Goal: Transaction & Acquisition: Purchase product/service

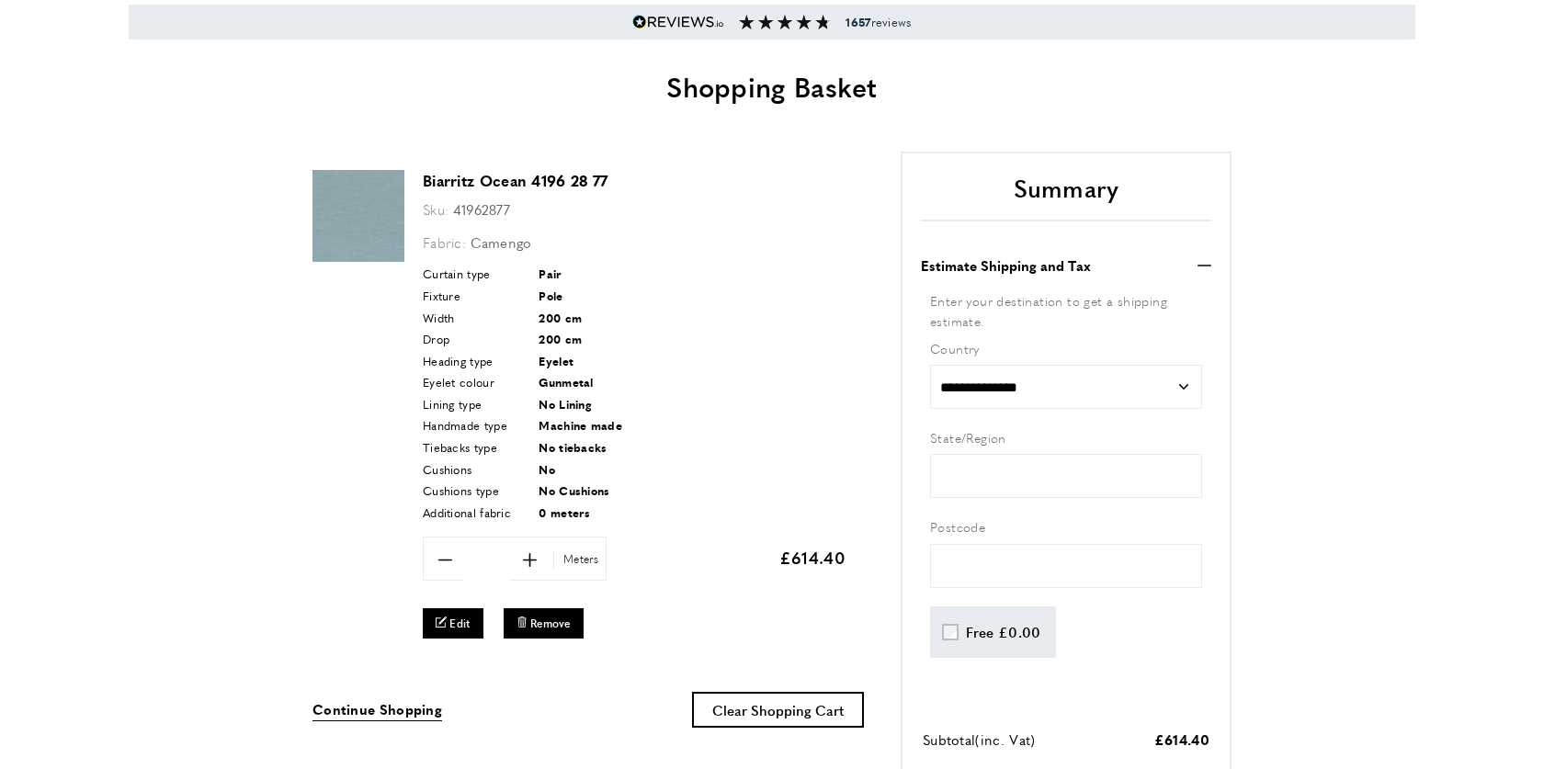
scroll to position [0, 258]
click at [526, 561] on icon "plus" at bounding box center [530, 560] width 14 height 14
click at [455, 563] on span "minus" at bounding box center [445, 559] width 39 height 39
click at [836, 446] on div "Tiebacks type No tiebacks" at bounding box center [634, 447] width 423 height 18
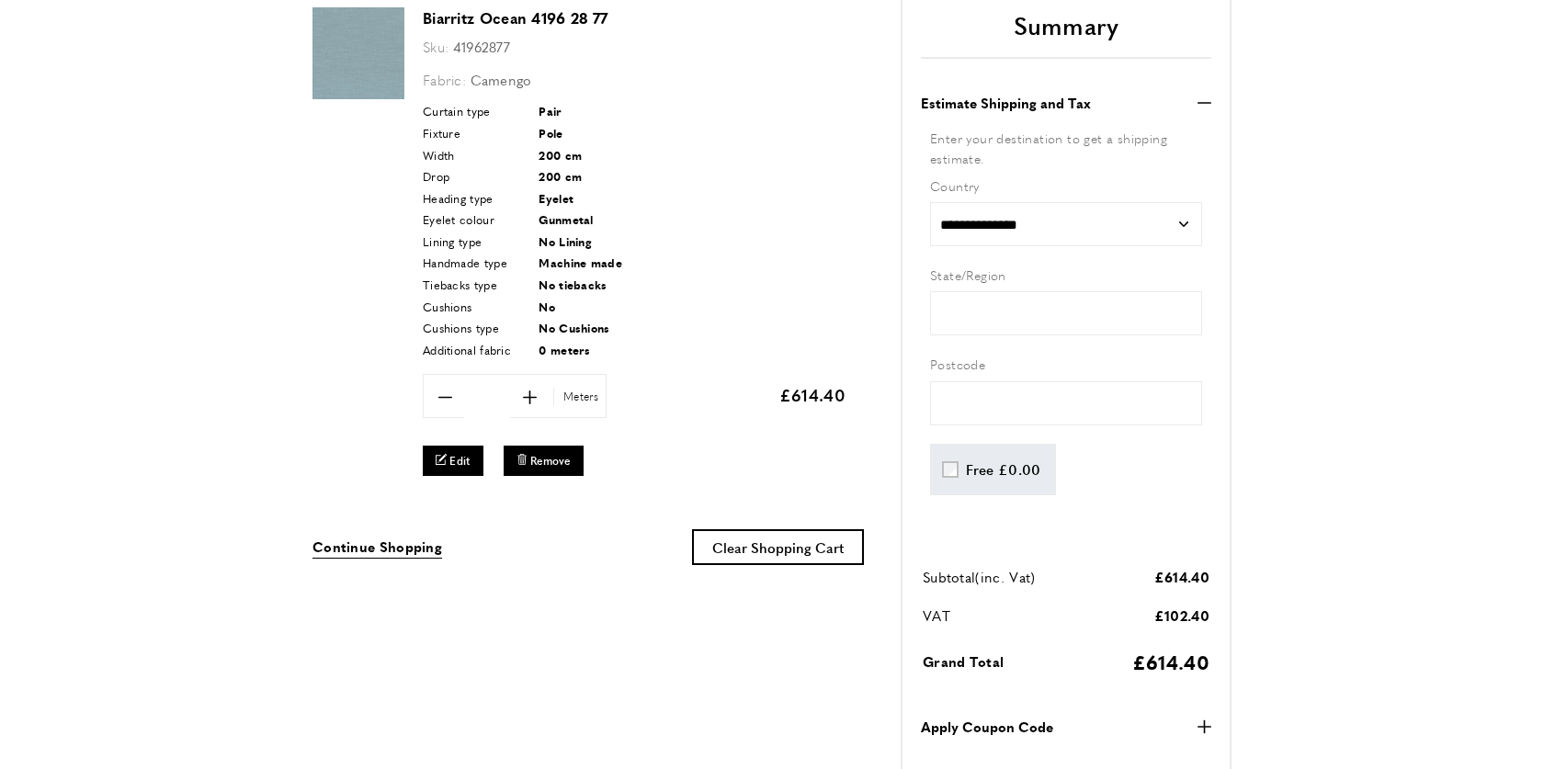
scroll to position [0, 3103]
drag, startPoint x: 522, startPoint y: 398, endPoint x: 474, endPoint y: 403, distance: 48.0
click at [521, 397] on span "plus" at bounding box center [529, 397] width 39 height 39
click at [429, 402] on span "minus" at bounding box center [445, 397] width 39 height 39
type input "*"
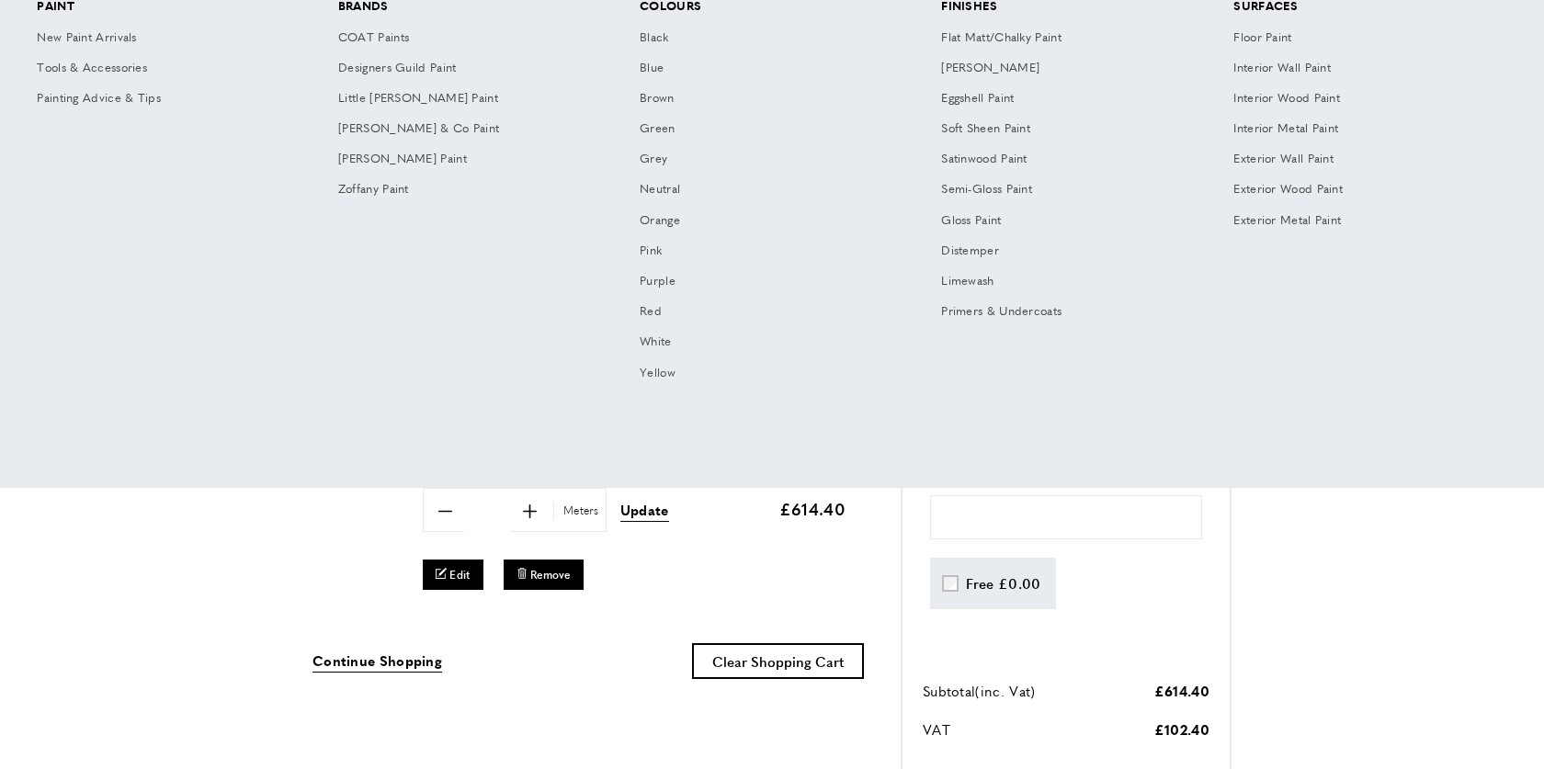
scroll to position [0, 0]
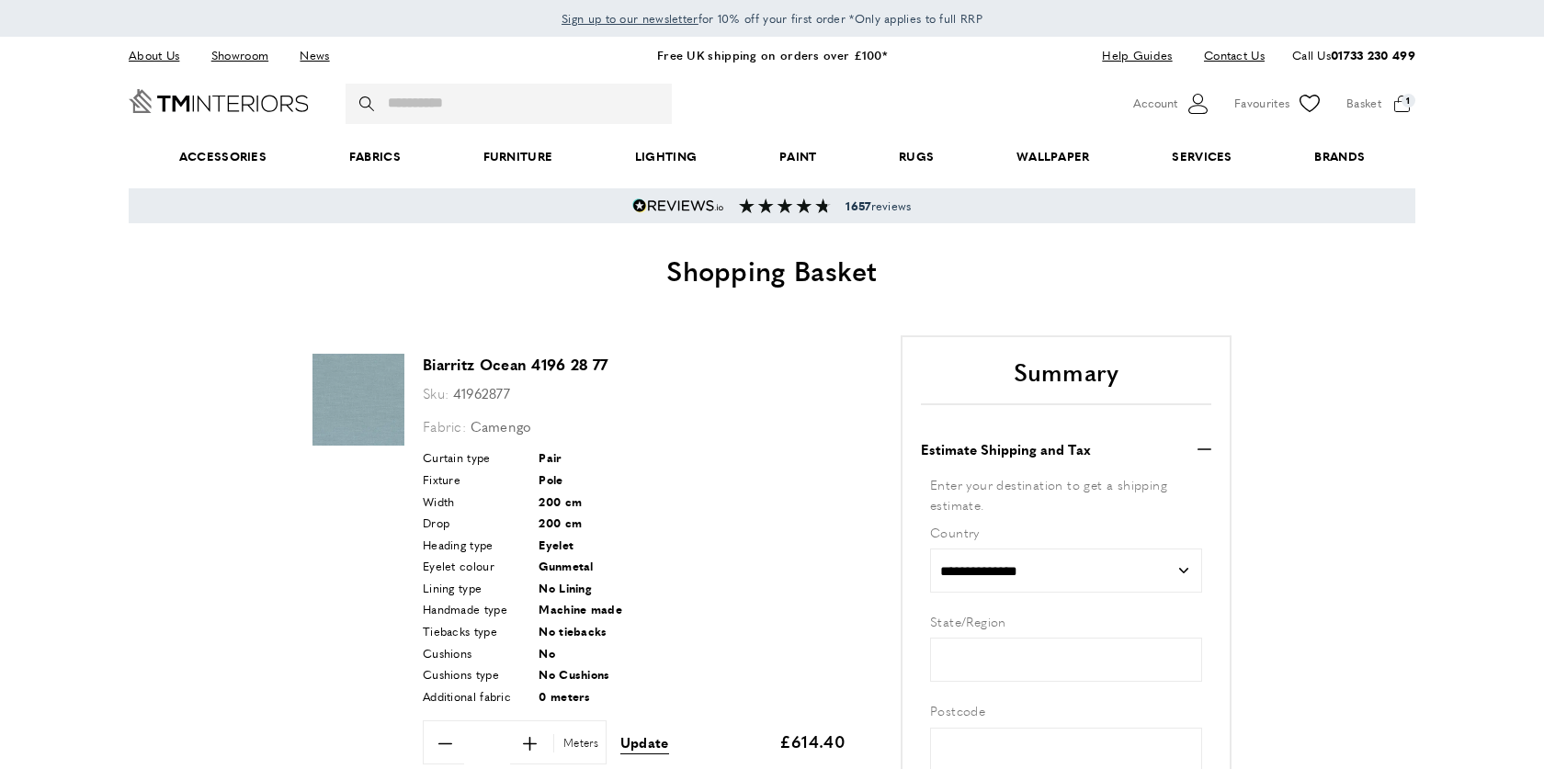
click at [222, 116] on div at bounding box center [219, 103] width 180 height 29
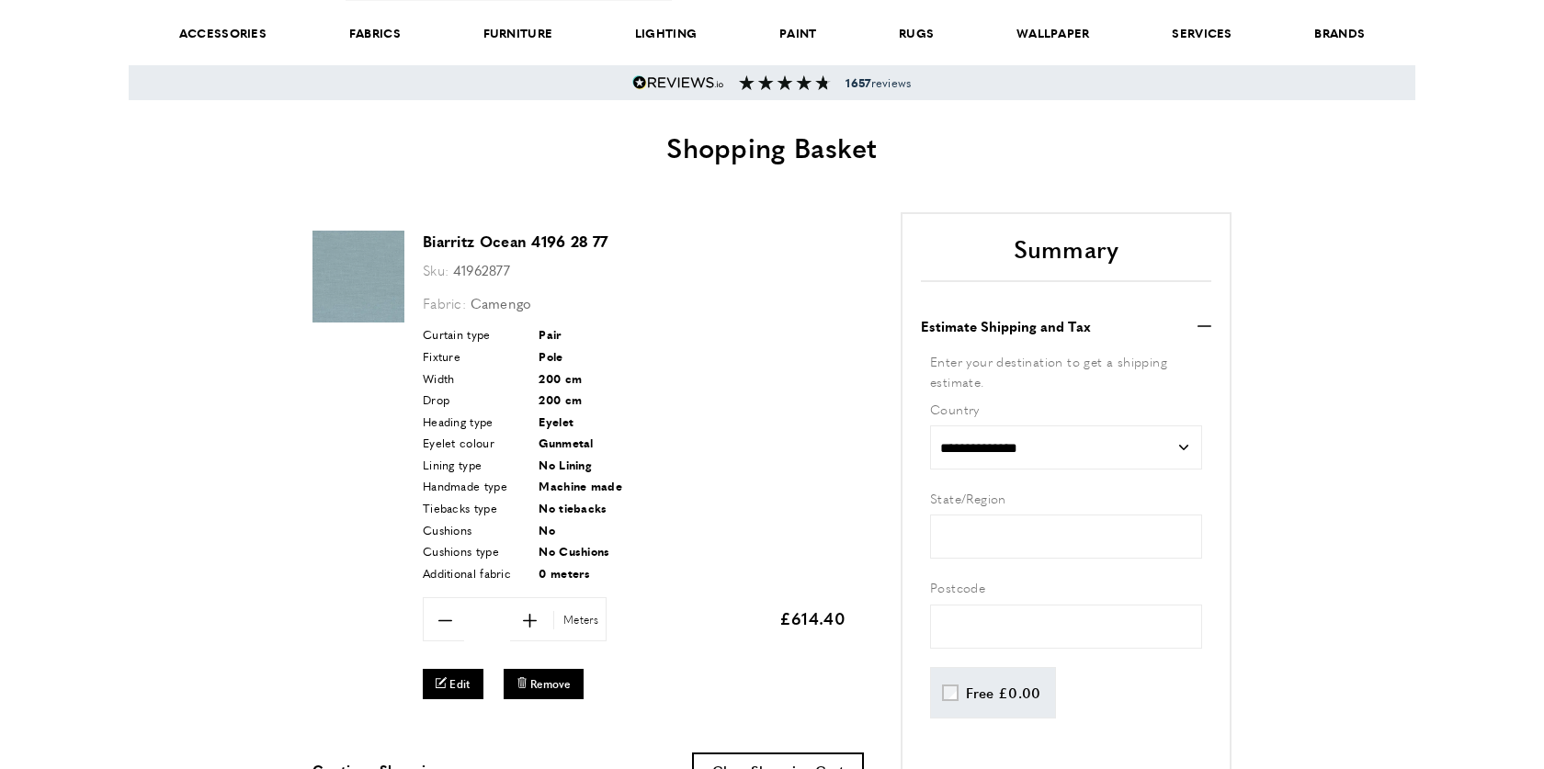
scroll to position [145, 0]
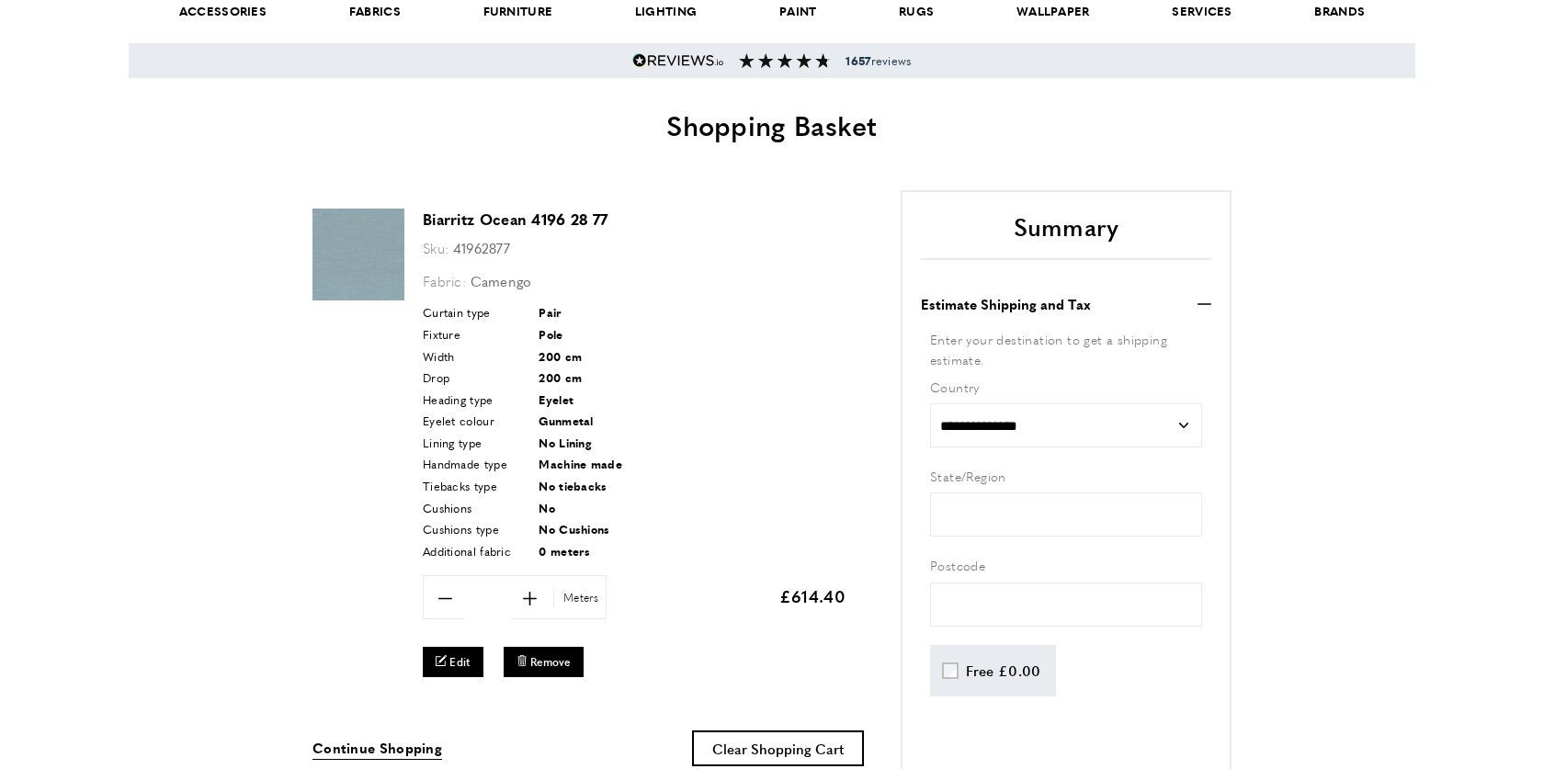
drag, startPoint x: 595, startPoint y: 552, endPoint x: 960, endPoint y: 474, distance: 373.0
click at [431, 313] on div "Curtain type Pair Fixture Pole Width 200 cm Drop" at bounding box center [634, 433] width 423 height 260
click at [670, 363] on div "Width 200 cm" at bounding box center [634, 356] width 423 height 18
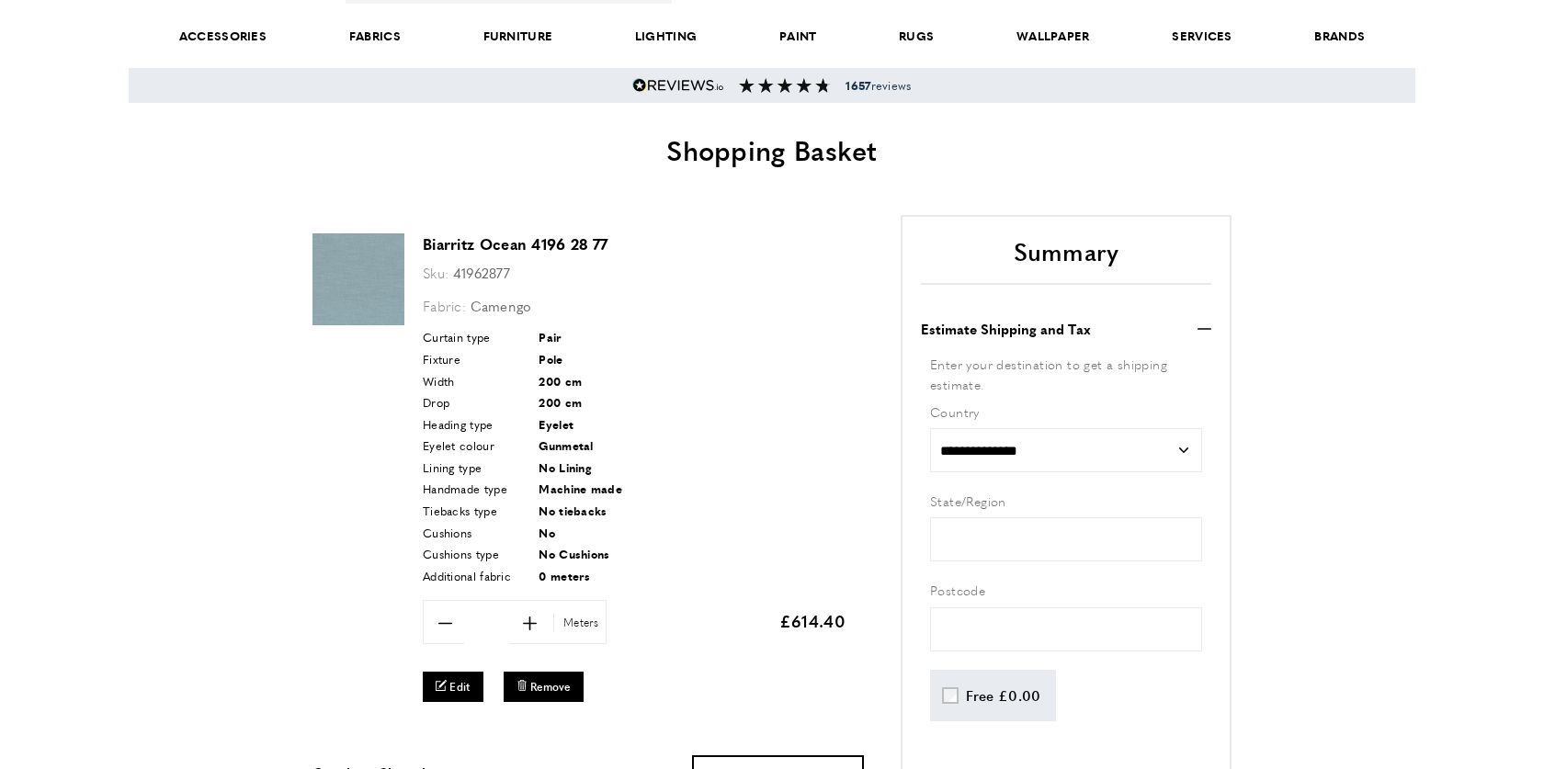
scroll to position [92, 0]
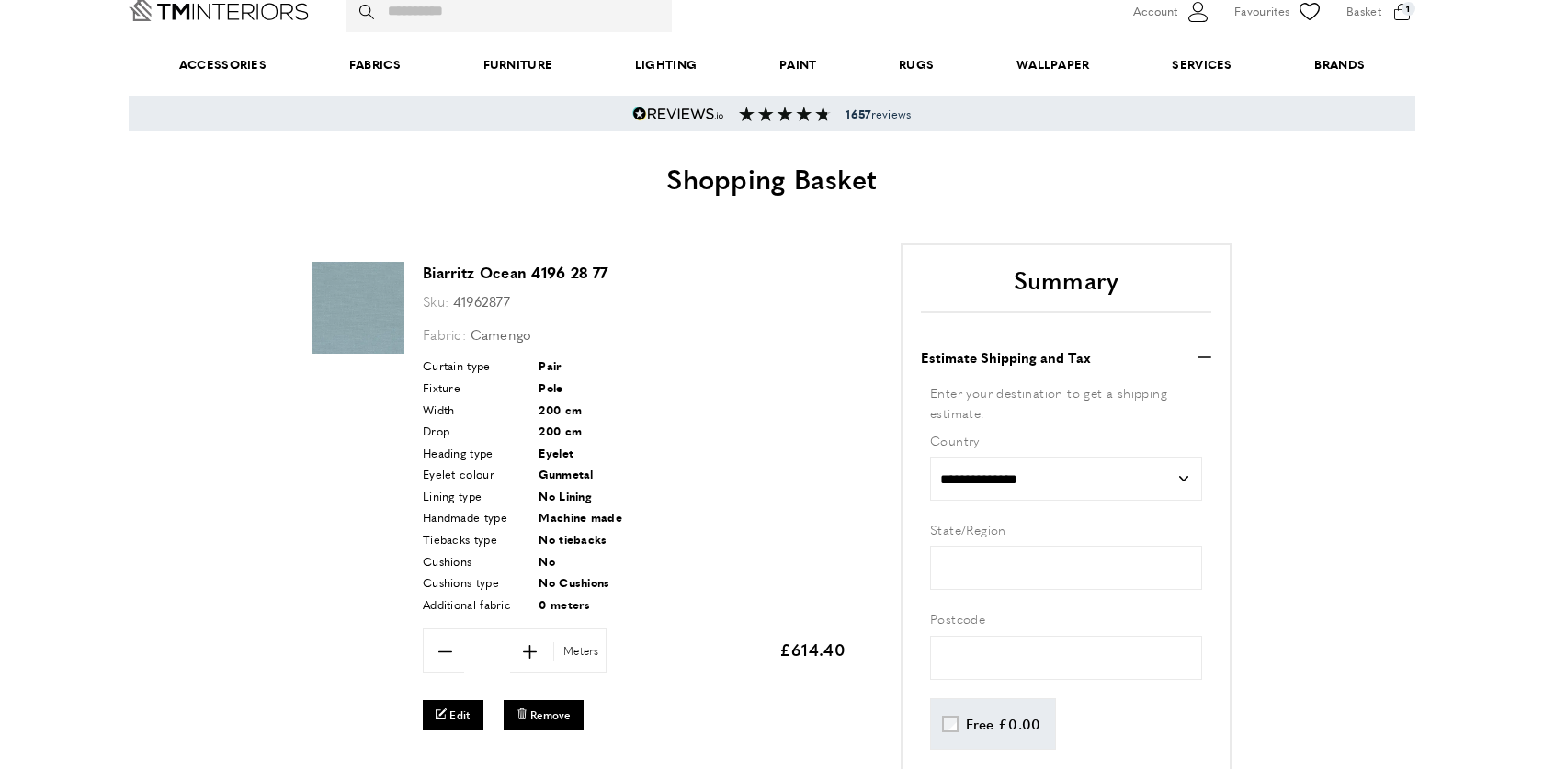
click at [241, 19] on icon "Go to Home page" at bounding box center [219, 9] width 180 height 24
